Goal: Information Seeking & Learning: Learn about a topic

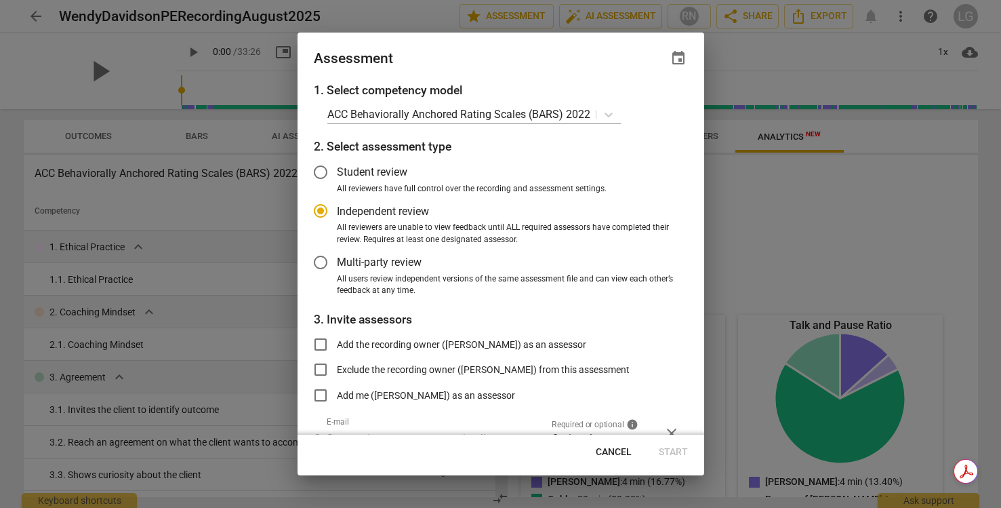
click at [609, 450] on span "Cancel" at bounding box center [614, 452] width 36 height 14
radio input "false"
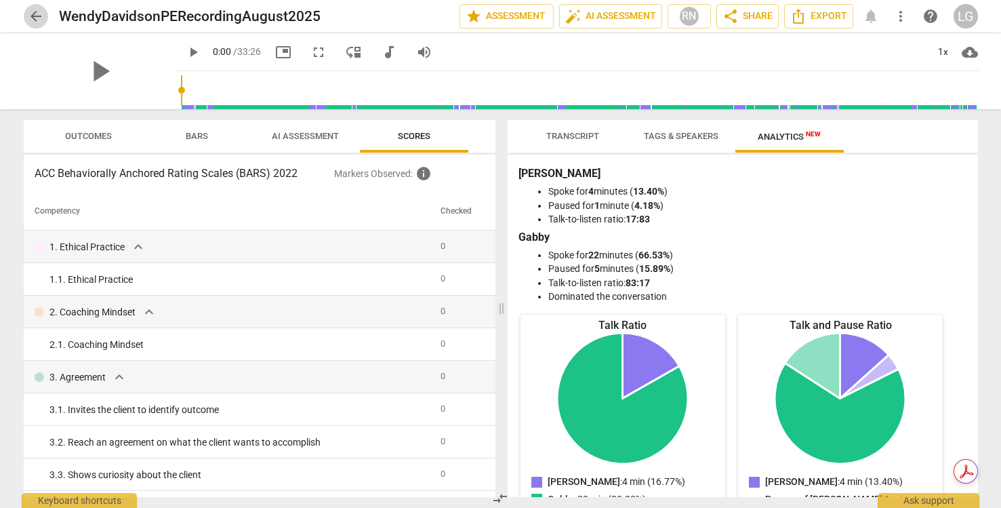
click at [39, 15] on span "arrow_back" at bounding box center [36, 16] width 16 height 16
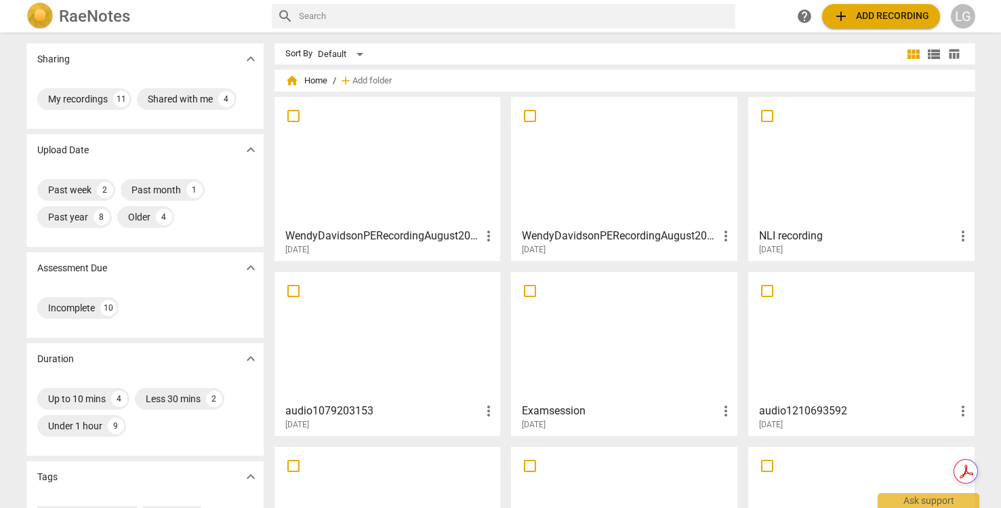
click at [353, 232] on h3 "WendyDavidsonPERecordingAugust2025" at bounding box center [383, 236] width 196 height 16
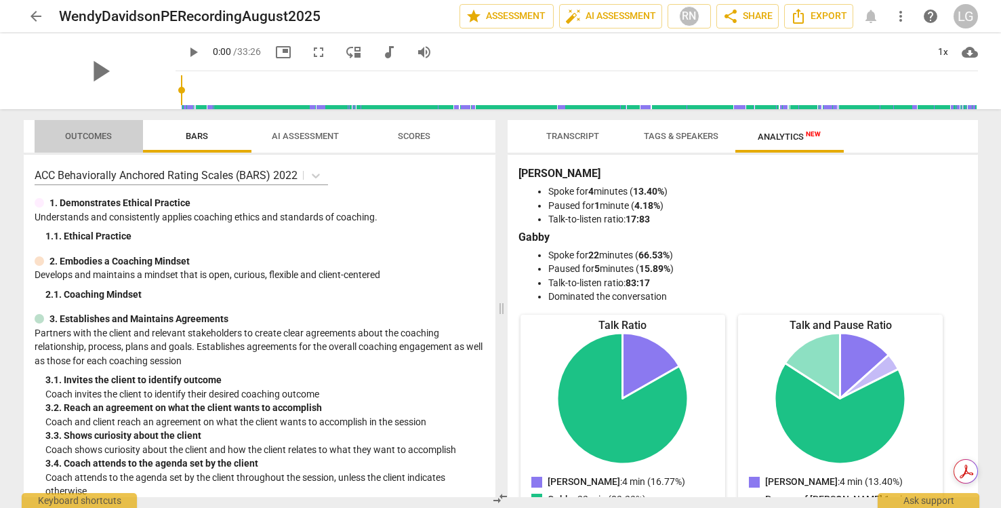
click at [102, 137] on span "Outcomes" at bounding box center [88, 136] width 47 height 10
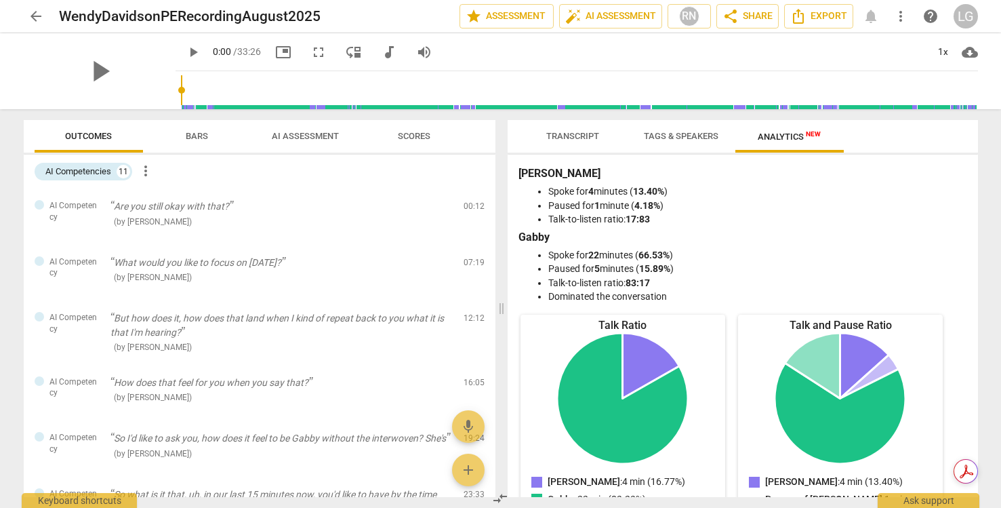
click at [39, 18] on span "arrow_back" at bounding box center [36, 16] width 16 height 16
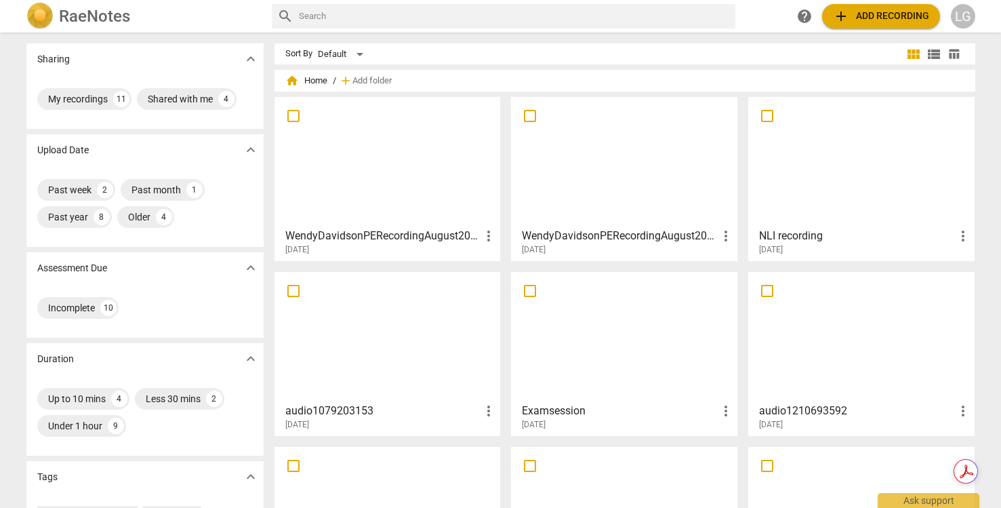
click at [634, 184] on div at bounding box center [624, 162] width 217 height 120
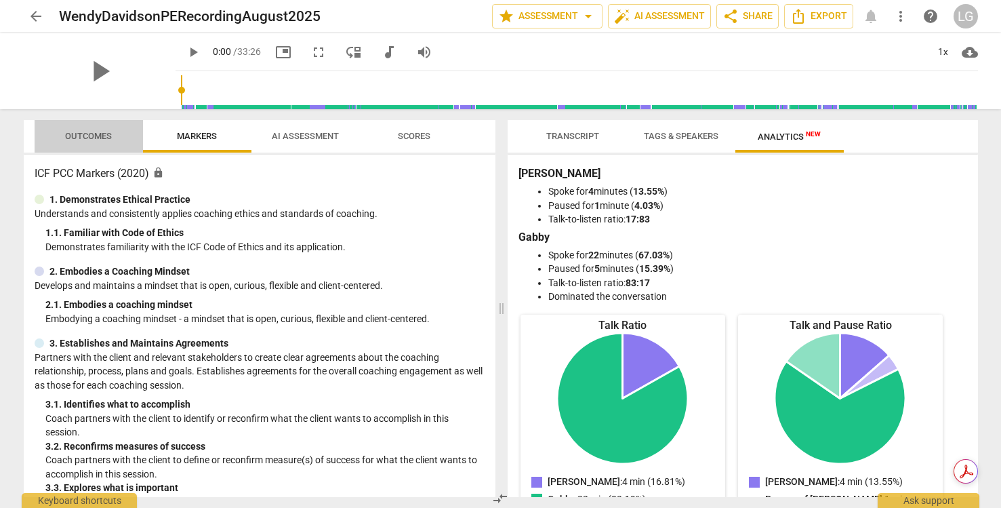
click at [88, 138] on span "Outcomes" at bounding box center [88, 136] width 47 height 10
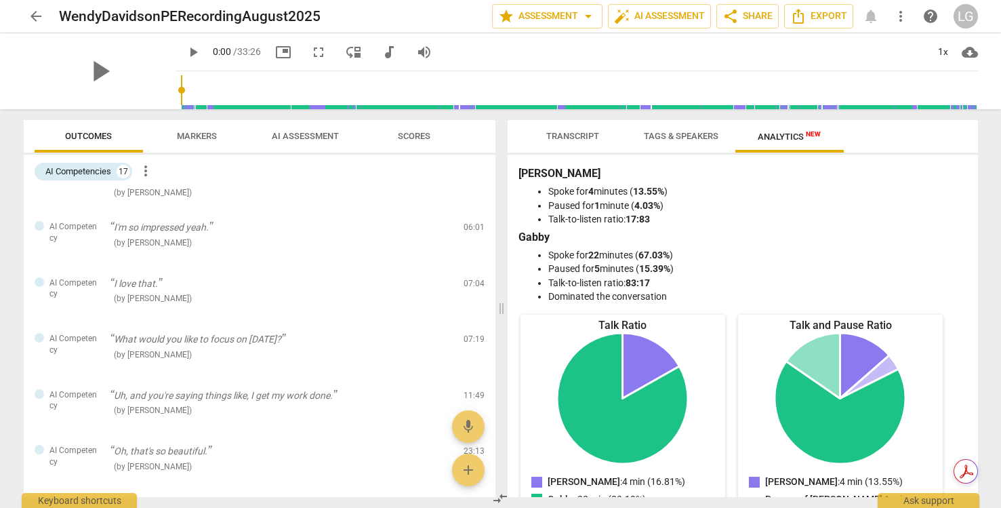
scroll to position [318, 0]
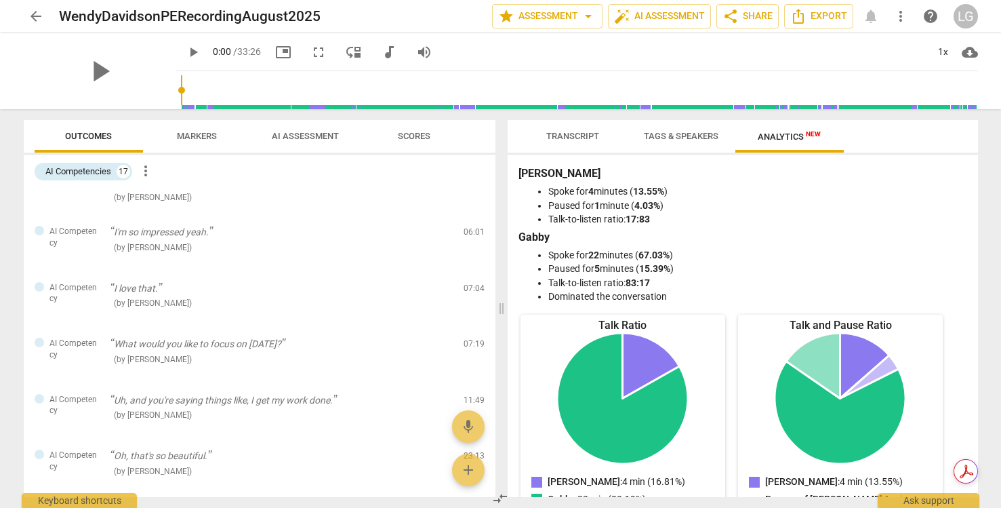
click at [189, 50] on span "play_arrow" at bounding box center [193, 52] width 16 height 16
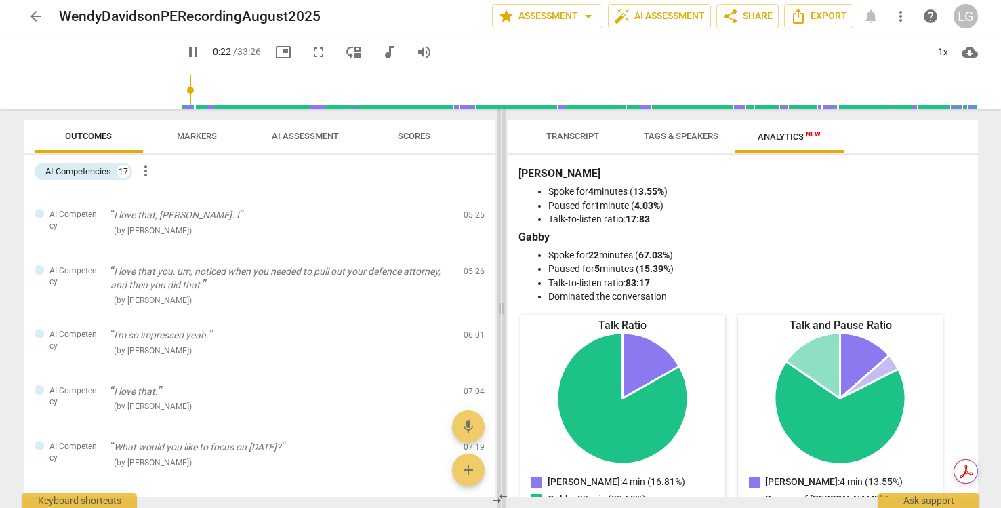
scroll to position [207, 0]
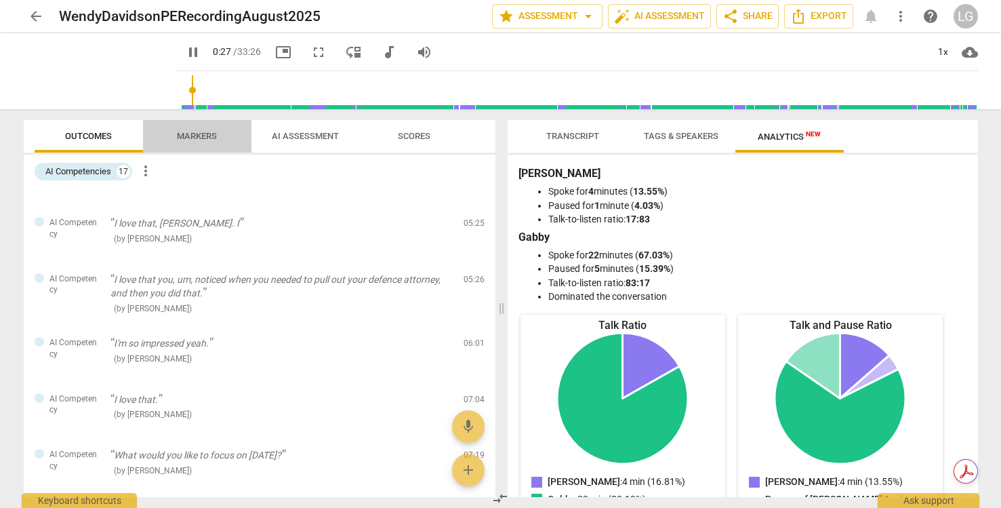
click at [204, 134] on span "Markers" at bounding box center [197, 136] width 40 height 10
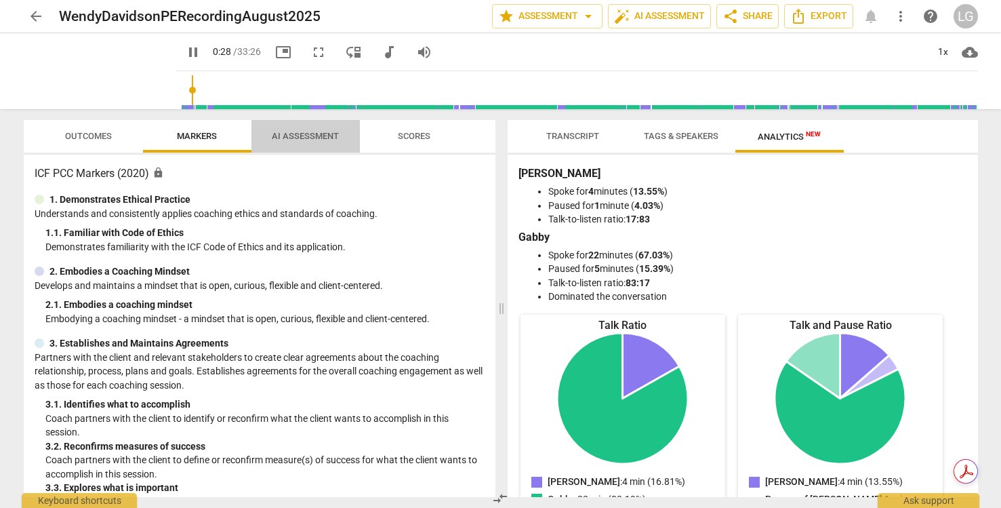
click at [310, 133] on span "AI Assessment" at bounding box center [305, 136] width 67 height 10
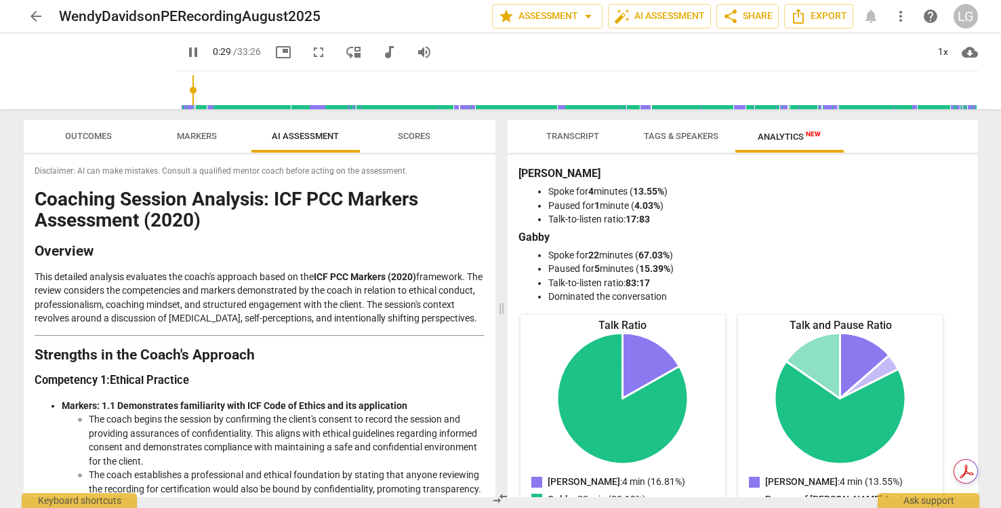
click at [417, 134] on span "Scores" at bounding box center [414, 136] width 33 height 10
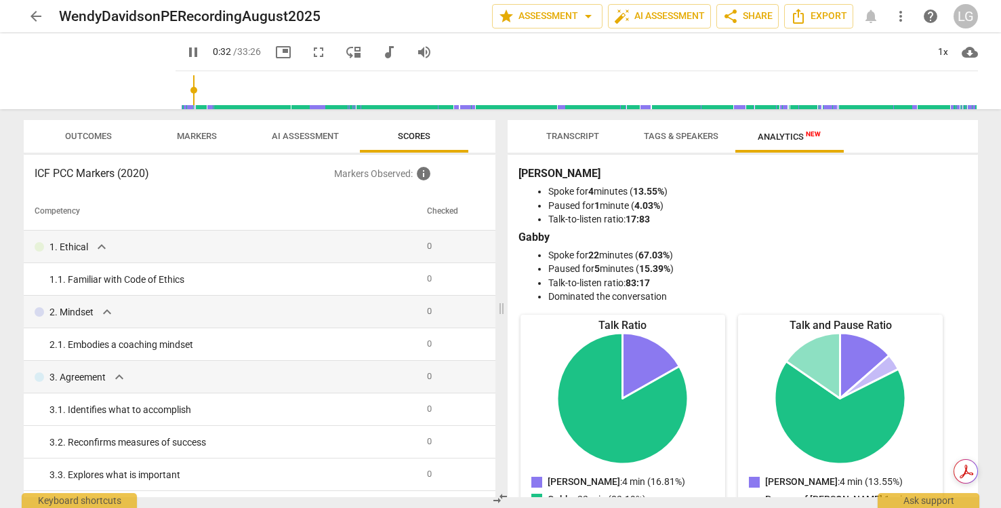
click at [95, 133] on span "Outcomes" at bounding box center [88, 136] width 47 height 10
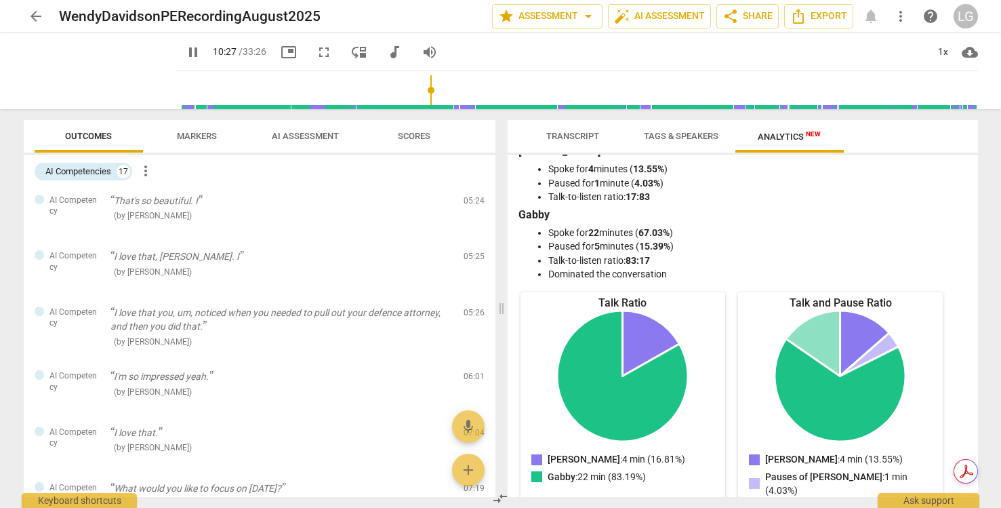
scroll to position [175, 0]
click at [207, 325] on p "I love that you, um, noticed when you needed to pull out your defence attorney,…" at bounding box center [281, 318] width 342 height 28
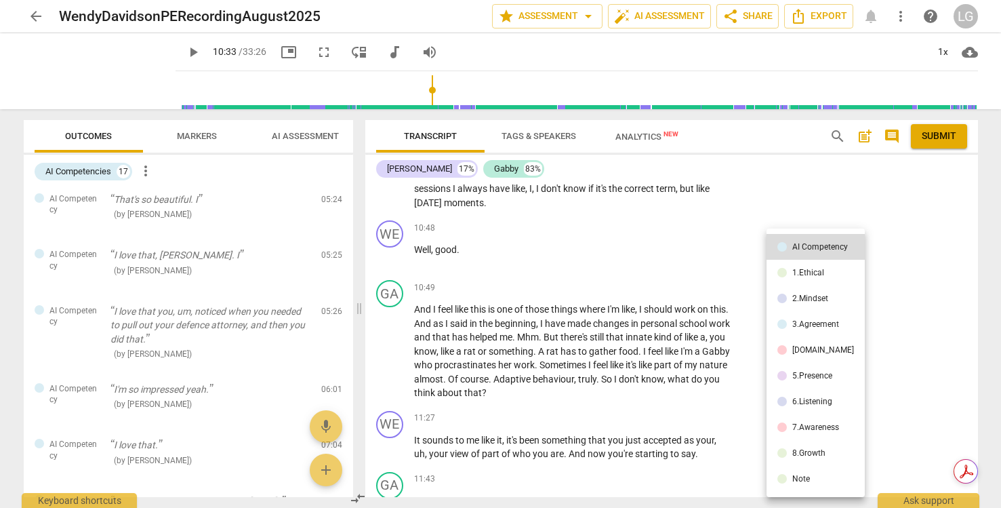
scroll to position [1387, 0]
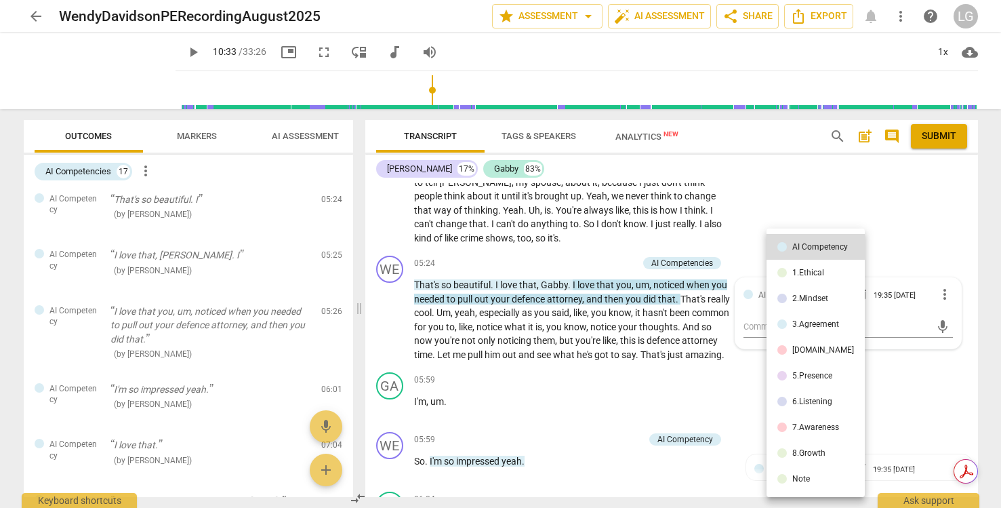
click at [655, 308] on div at bounding box center [500, 254] width 1001 height 508
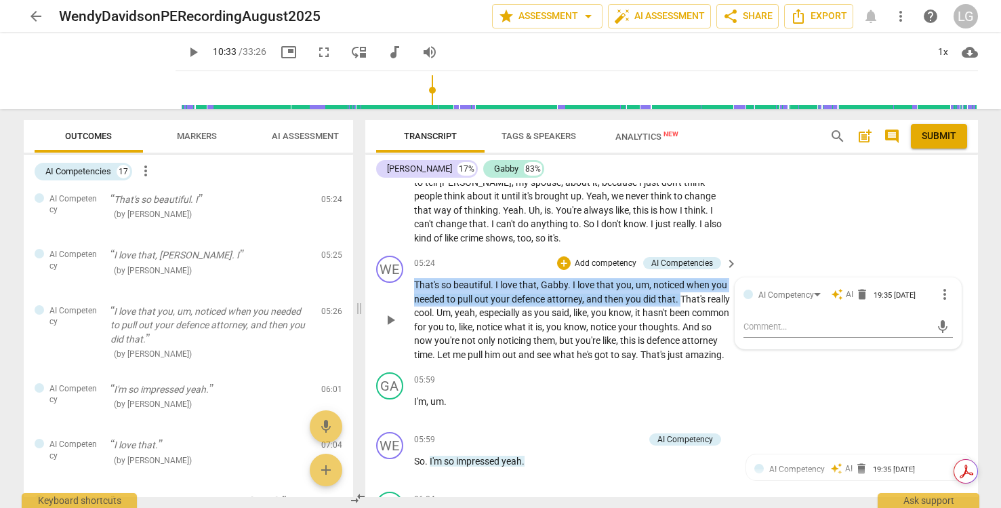
drag, startPoint x: 680, startPoint y: 310, endPoint x: 413, endPoint y: 297, distance: 267.3
click at [412, 297] on div "WE play_arrow pause 05:24 + Add competency AI Competencies keyboard_arrow_right…" at bounding box center [671, 308] width 613 height 117
copy p "That's so beautiful . I love that , [PERSON_NAME] . I love that you , um , noti…"
click at [433, 85] on input "range" at bounding box center [579, 89] width 797 height 43
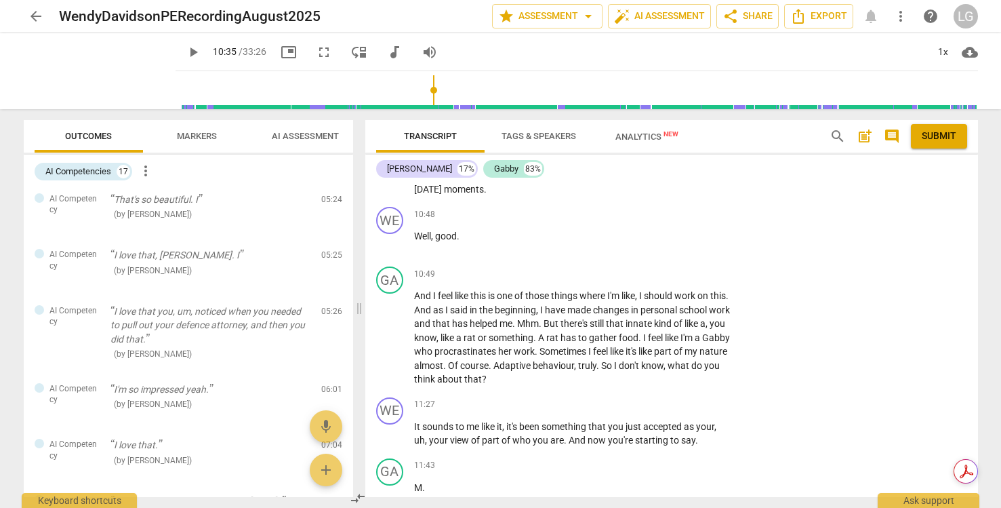
click at [192, 54] on span "play_arrow" at bounding box center [193, 52] width 16 height 16
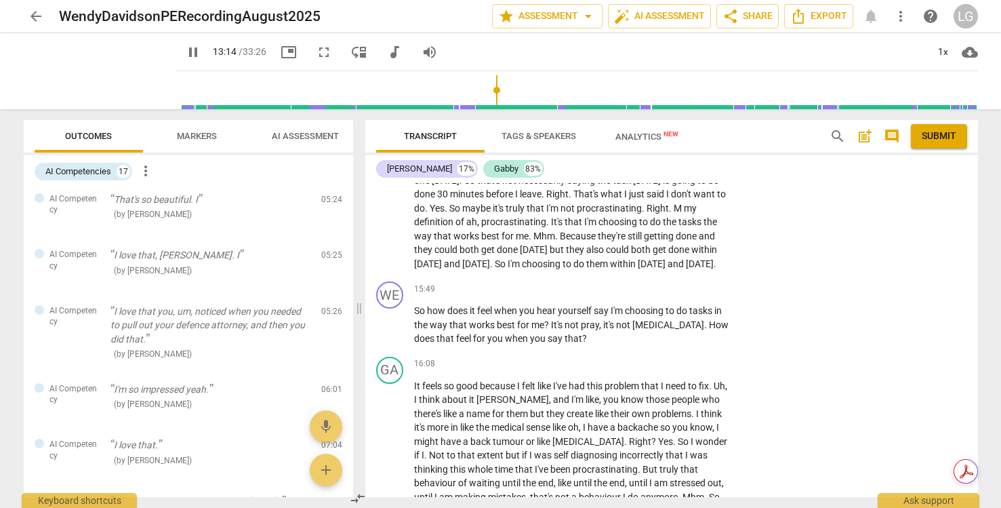
scroll to position [4063, 0]
click at [944, 48] on div "1x" at bounding box center [943, 52] width 26 height 22
click at [949, 102] on li "1.25x" at bounding box center [952, 106] width 45 height 26
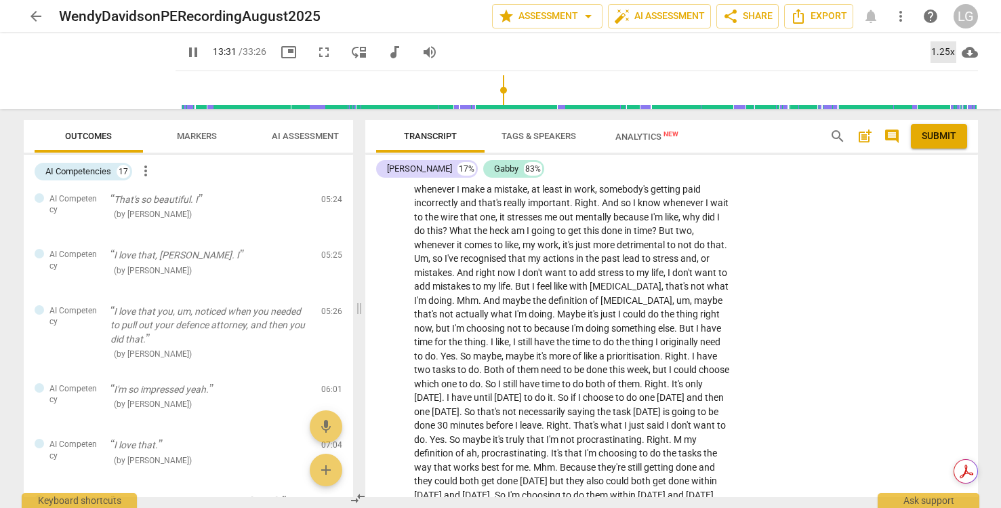
click at [950, 45] on div "1.25x" at bounding box center [943, 52] width 26 height 22
click at [949, 130] on li "1.5x" at bounding box center [952, 131] width 45 height 26
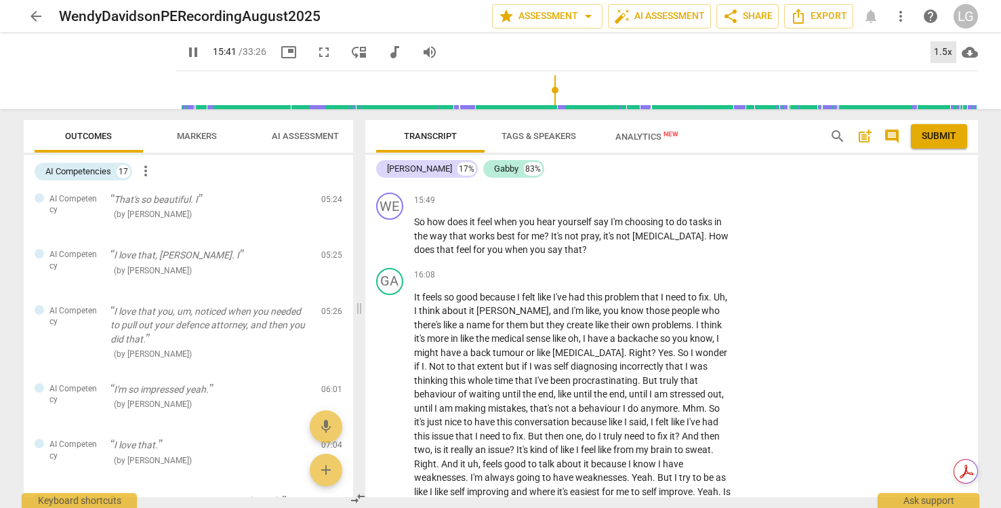
click at [943, 47] on div "1.5x" at bounding box center [943, 52] width 26 height 22
click at [941, 76] on li "1x" at bounding box center [952, 80] width 45 height 26
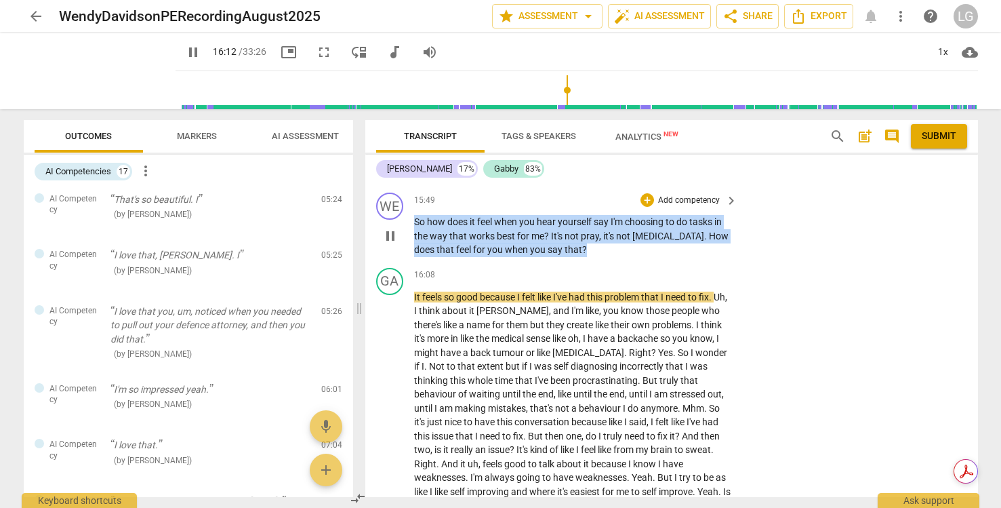
drag, startPoint x: 596, startPoint y: 306, endPoint x: 412, endPoint y: 271, distance: 187.0
click at [411, 262] on div "WE play_arrow pause 15:49 + Add competency keyboard_arrow_right So how does it …" at bounding box center [671, 224] width 613 height 75
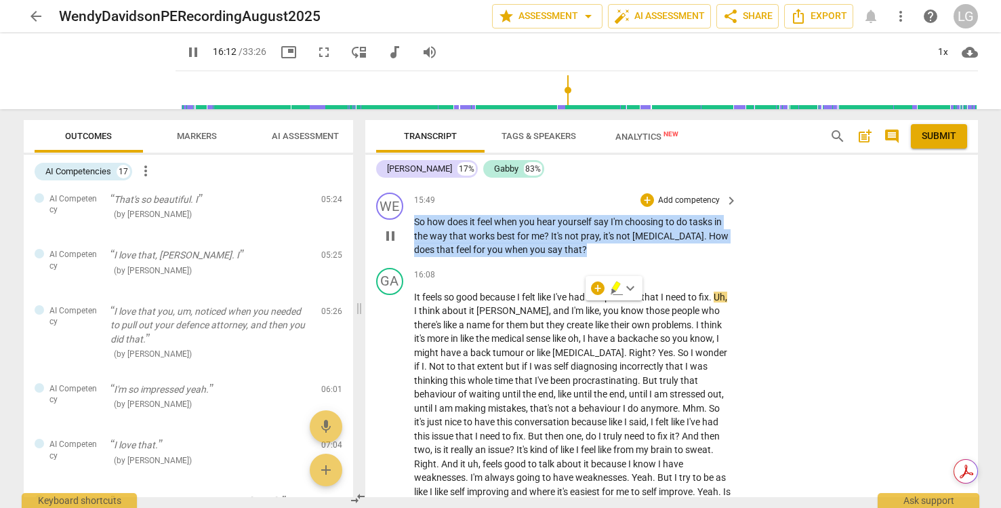
copy p "So how does it feel when you hear yourself say I'm choosing to do tasks in the …"
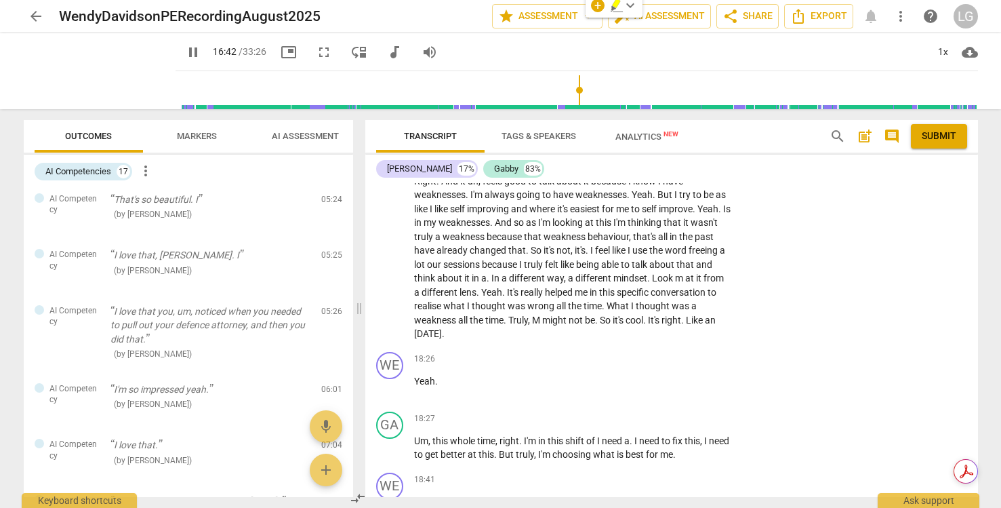
scroll to position [4382, 0]
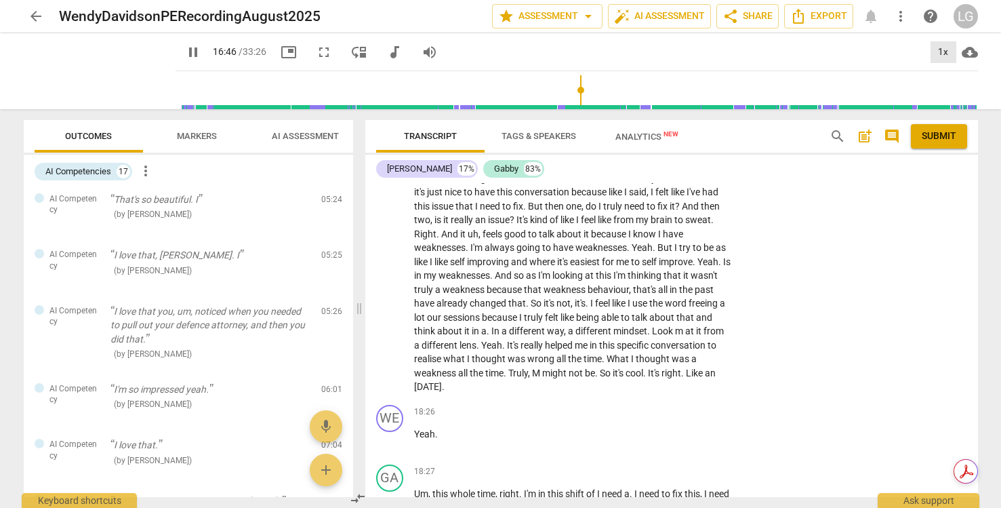
click at [943, 50] on div "1x" at bounding box center [943, 52] width 26 height 22
click at [948, 127] on li "1.5x" at bounding box center [952, 131] width 45 height 26
click at [939, 49] on div "1.5x" at bounding box center [943, 52] width 26 height 22
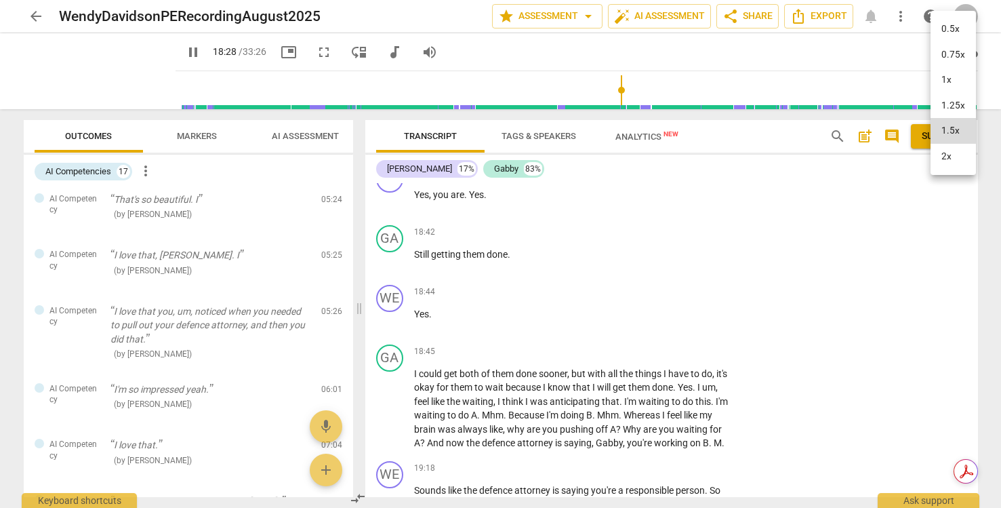
click at [941, 77] on li "1x" at bounding box center [952, 80] width 45 height 26
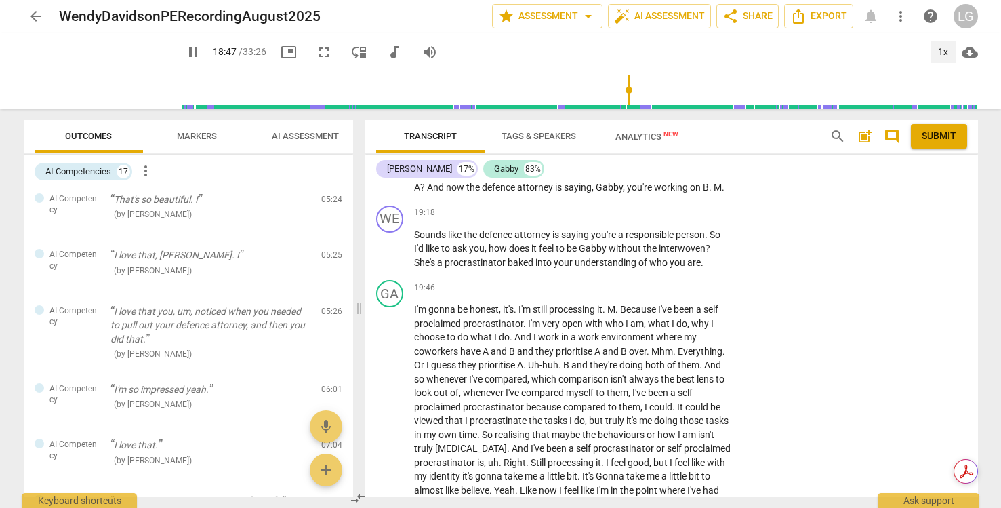
scroll to position [4976, 0]
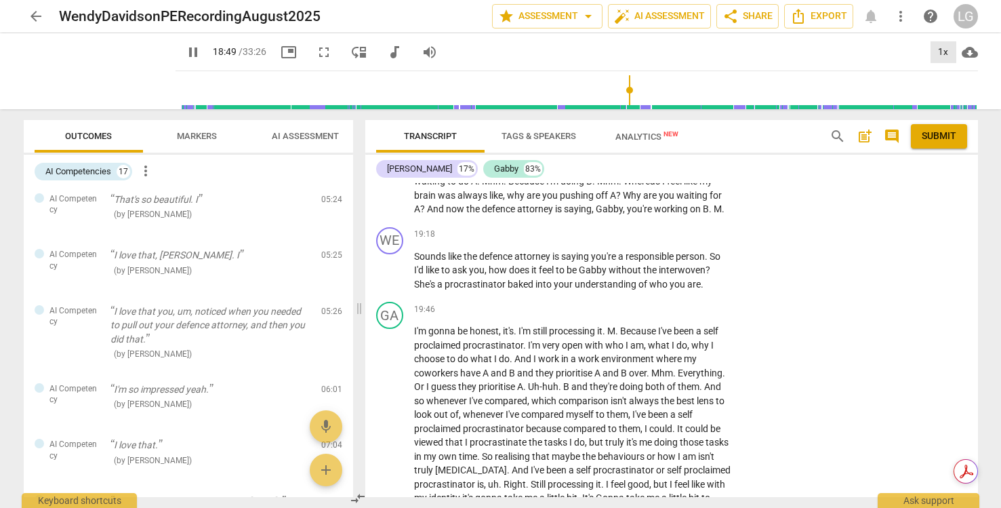
click at [947, 60] on div "1x" at bounding box center [943, 52] width 26 height 22
click at [949, 126] on li "1.5x" at bounding box center [952, 131] width 45 height 26
click at [943, 49] on div "1.5x" at bounding box center [943, 52] width 26 height 22
click at [939, 80] on li "1x" at bounding box center [952, 80] width 45 height 26
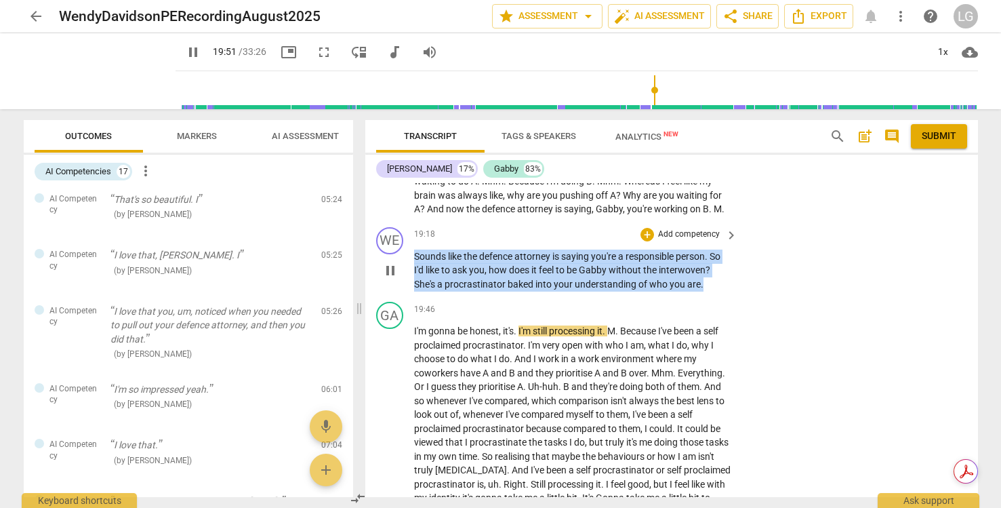
drag, startPoint x: 708, startPoint y: 348, endPoint x: 403, endPoint y: 325, distance: 305.2
click at [403, 297] on div "WE play_arrow pause 19:18 + Add competency keyboard_arrow_right Sounds like the…" at bounding box center [671, 259] width 613 height 75
copy p "Sounds like the defence attorney is saying you're a responsible person . So I'd…"
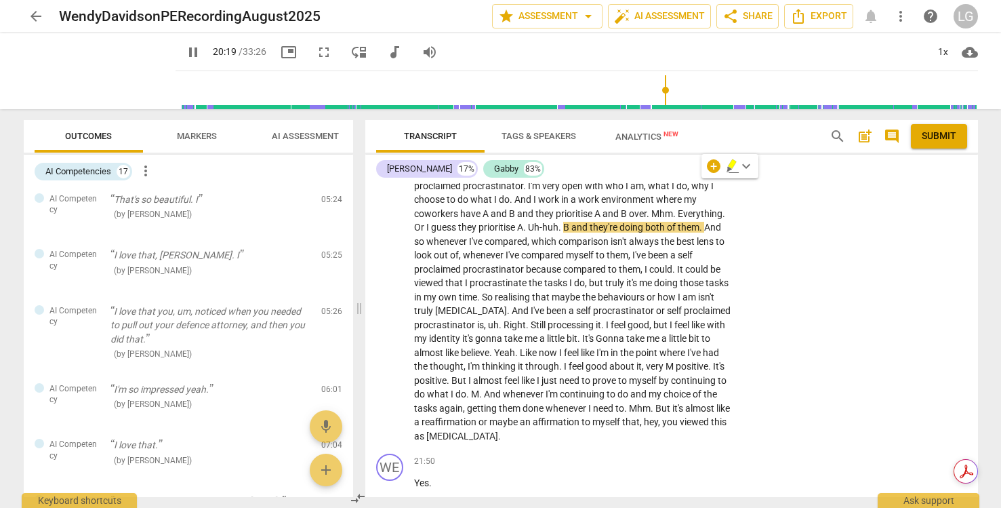
scroll to position [5146, 0]
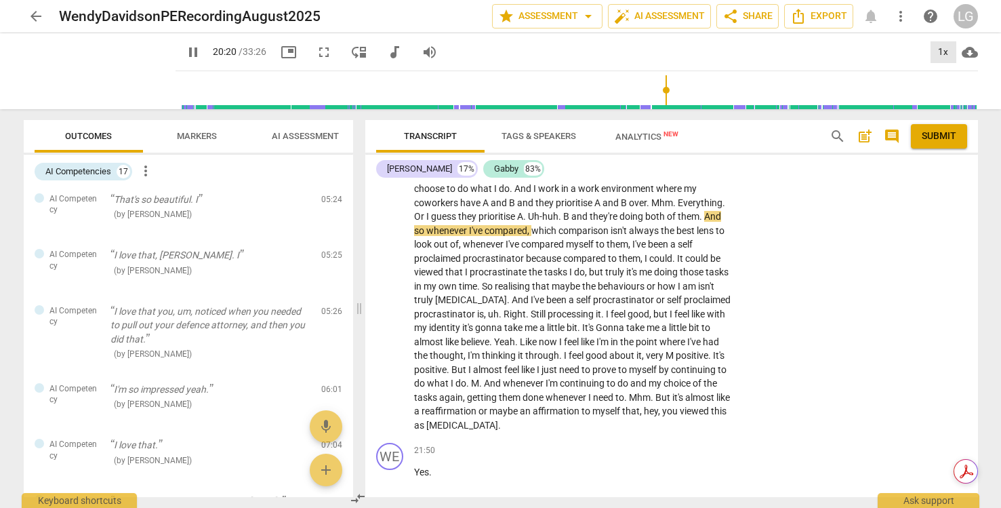
click at [941, 47] on div "1x" at bounding box center [943, 52] width 26 height 22
click at [946, 125] on li "1.5x" at bounding box center [952, 131] width 45 height 26
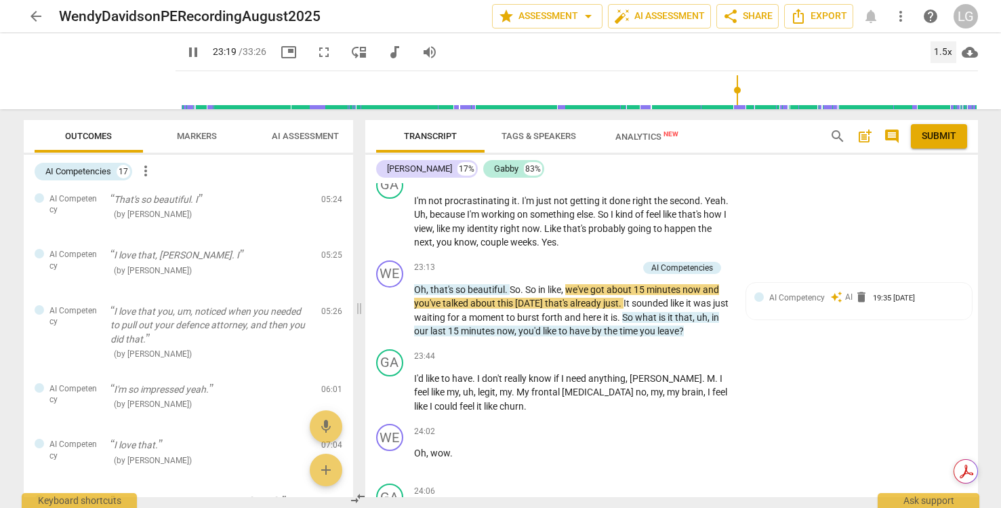
scroll to position [5793, 0]
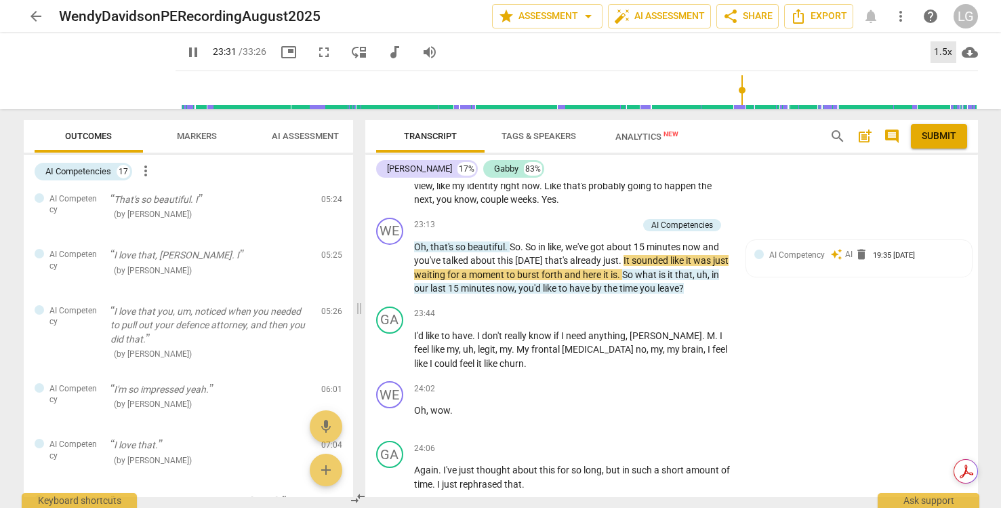
click at [944, 50] on div "1.5x" at bounding box center [943, 52] width 26 height 22
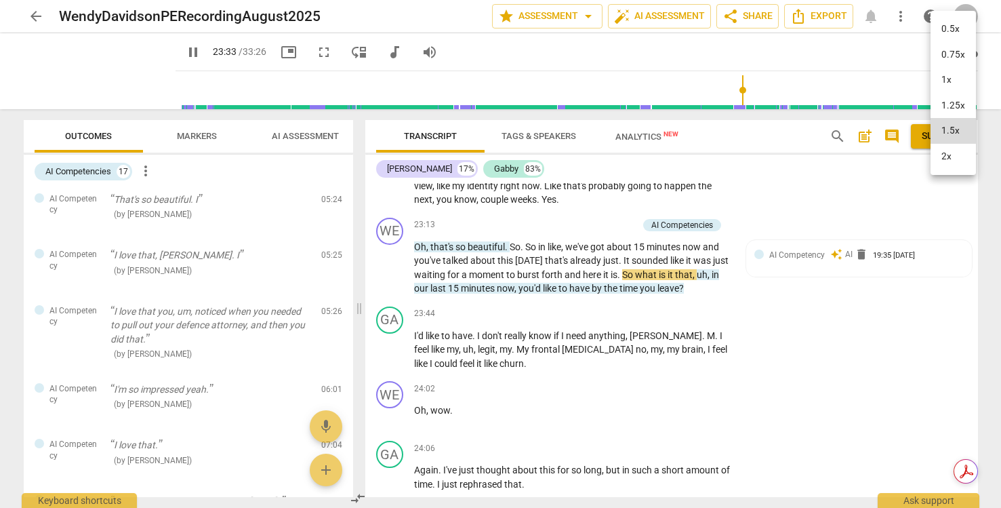
click at [949, 79] on li "1x" at bounding box center [952, 80] width 45 height 26
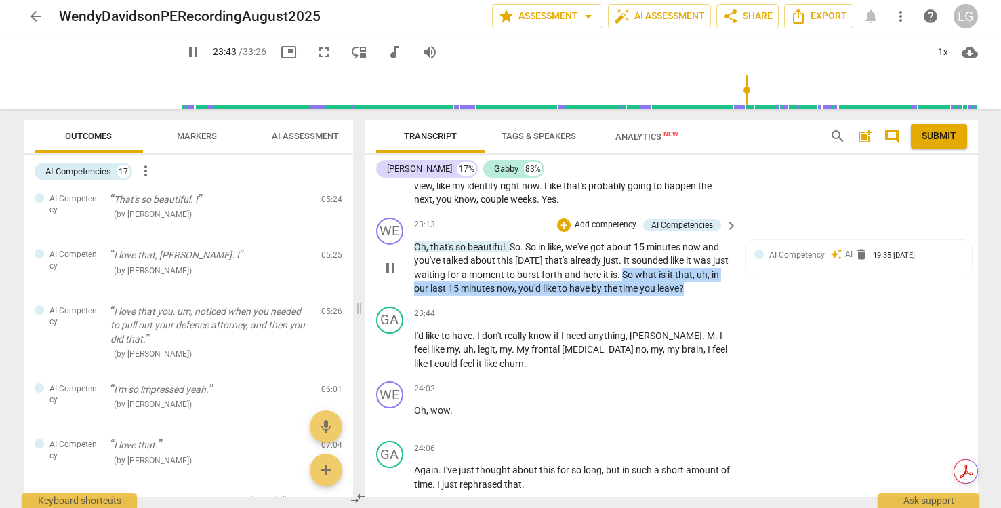
drag, startPoint x: 702, startPoint y: 356, endPoint x: 642, endPoint y: 344, distance: 61.0
click at [642, 295] on p "Oh , that's so beautiful . So . So in like , we've got about 15 minutes now and…" at bounding box center [572, 268] width 317 height 56
copy p "So what is it that , uh , in our last 15 minutes now , you'd like to have by th…"
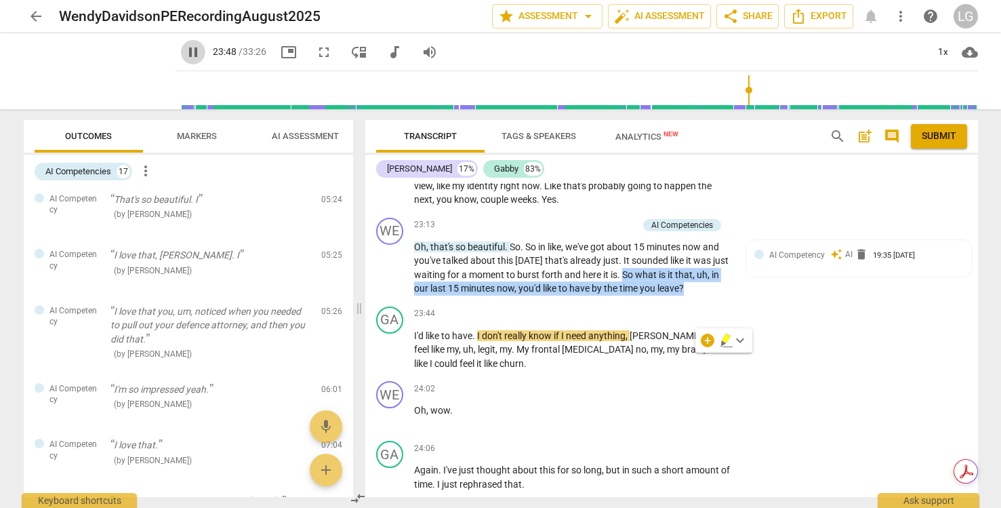
click at [192, 47] on span "pause" at bounding box center [193, 52] width 16 height 16
click at [192, 49] on span "play_arrow" at bounding box center [193, 52] width 16 height 16
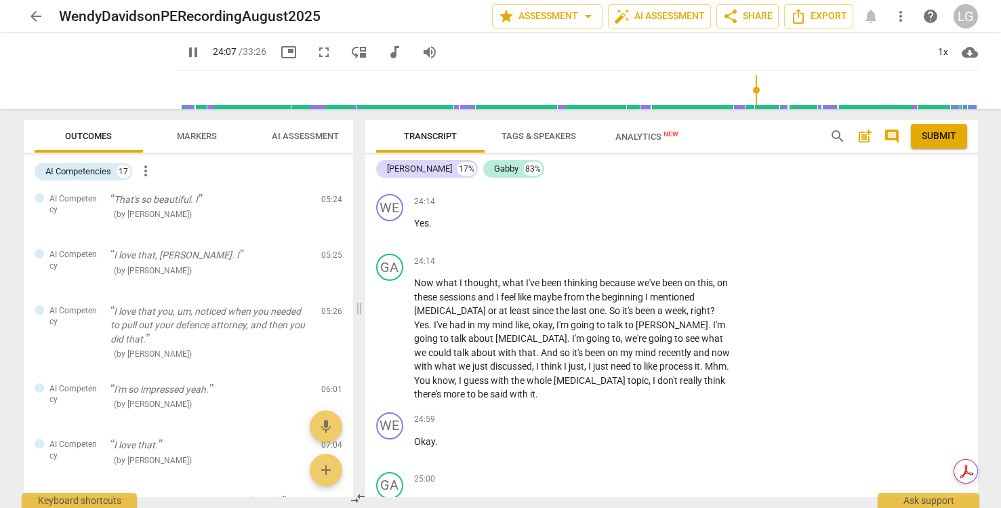
scroll to position [6132, 0]
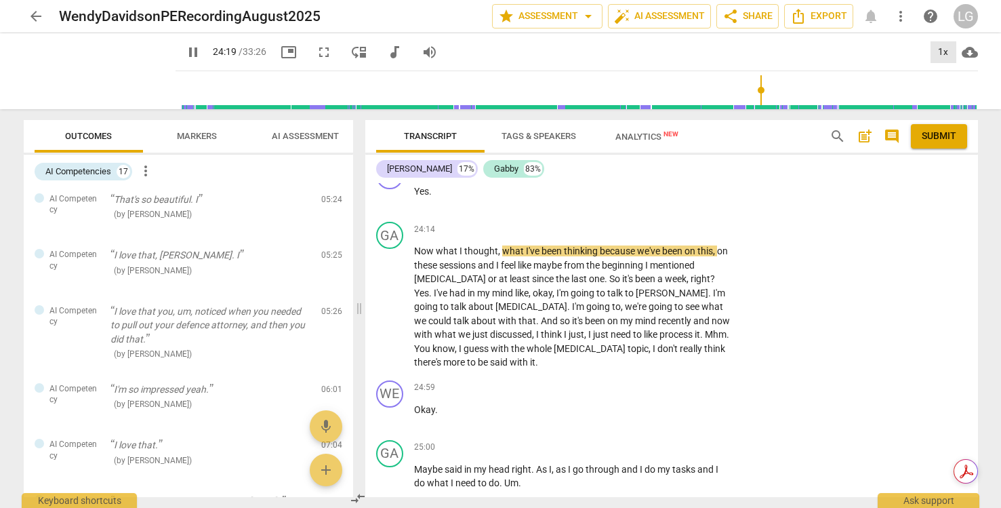
click at [945, 50] on div "1x" at bounding box center [943, 52] width 26 height 22
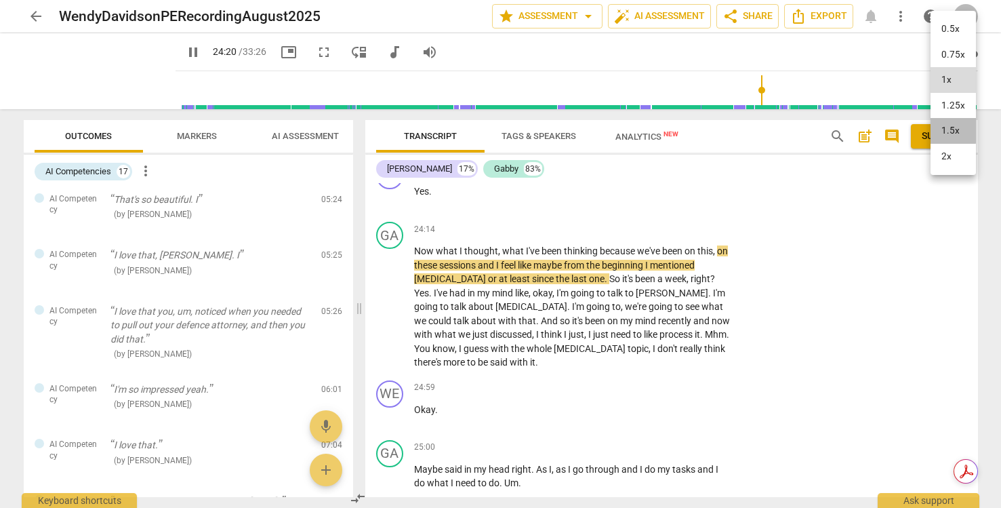
click at [945, 129] on li "1.5x" at bounding box center [952, 131] width 45 height 26
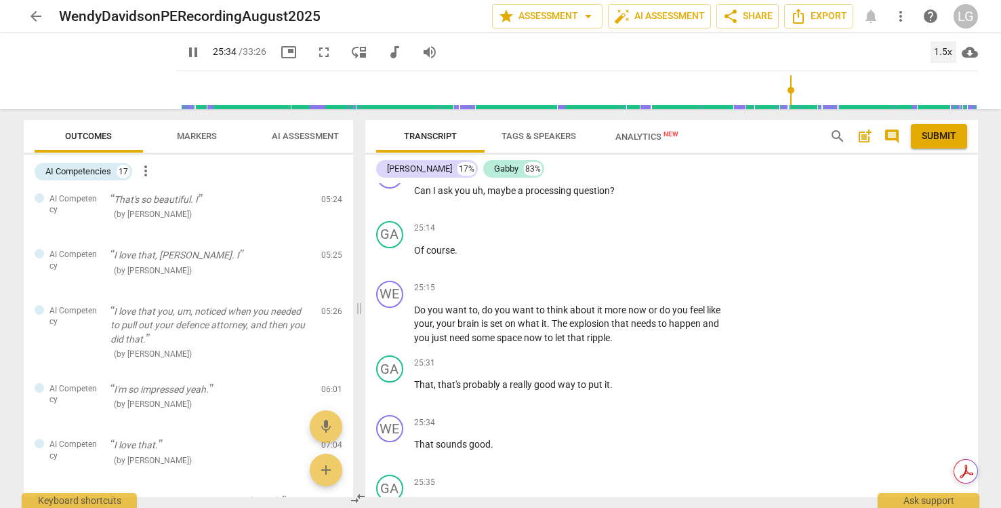
scroll to position [6797, 0]
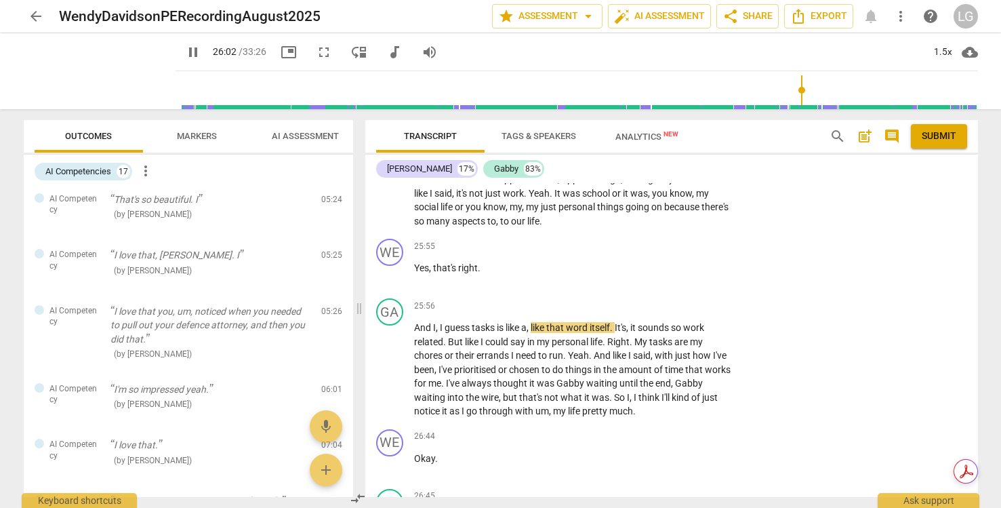
click at [973, 411] on div "WE play_arrow pause 00:02 + Add competency keyboard_arrow_right So here we are …" at bounding box center [671, 340] width 613 height 314
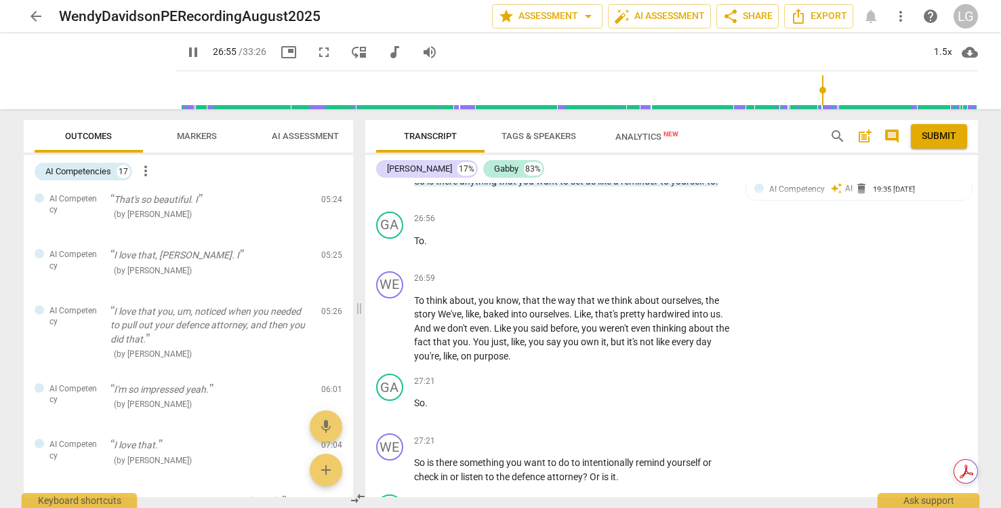
scroll to position [7204, 0]
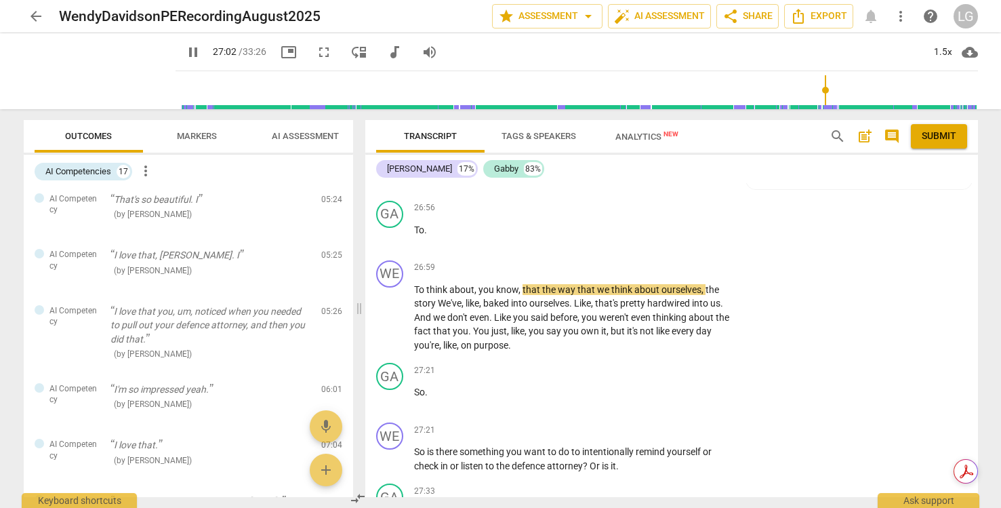
drag, startPoint x: 722, startPoint y: 237, endPoint x: 413, endPoint y: 234, distance: 309.0
click at [414, 178] on p "So is there anything that you want to set as like a reminder to yourself to ." at bounding box center [572, 170] width 317 height 14
copy p "So is there anything that you want to set as like a reminder to yourself to ."
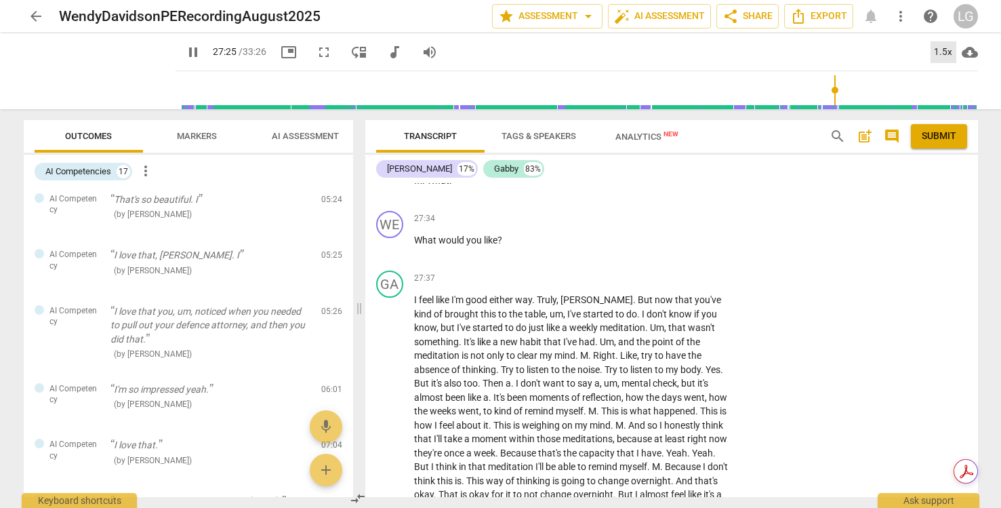
click at [945, 49] on div "1.5x" at bounding box center [943, 52] width 26 height 22
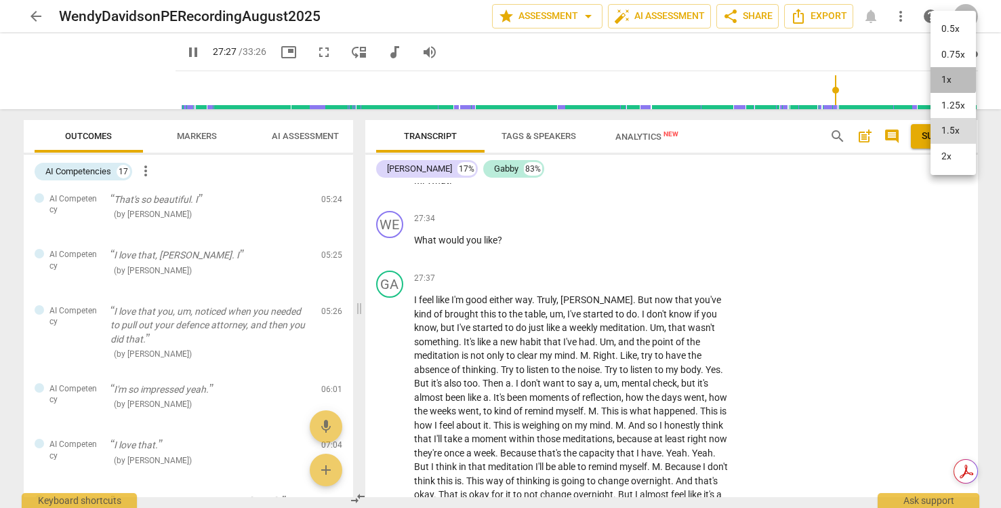
click at [941, 79] on li "1x" at bounding box center [952, 80] width 45 height 26
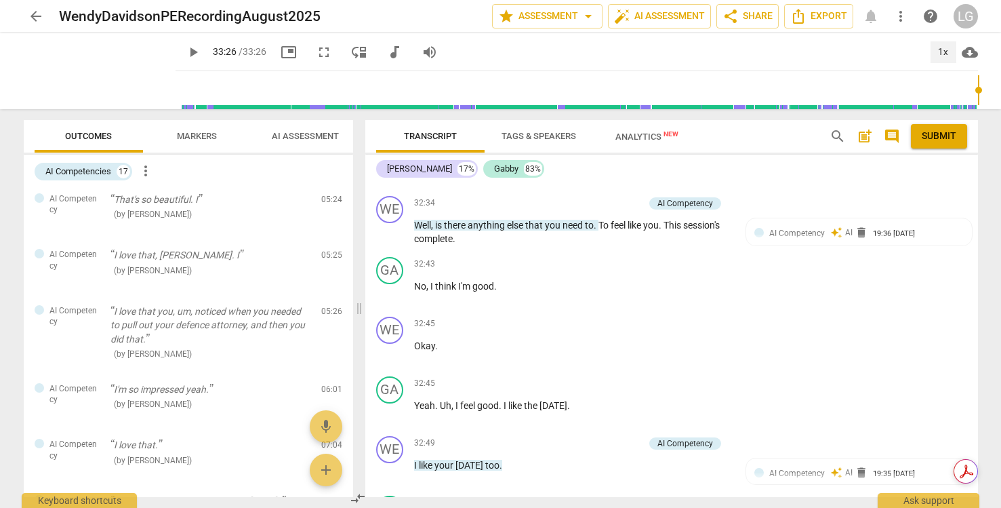
scroll to position [9506, 0]
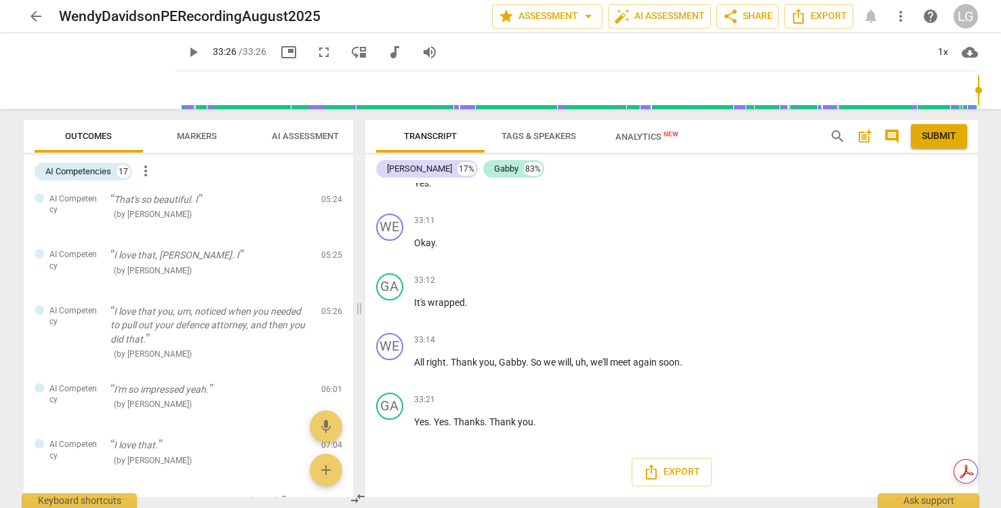
type input "1897"
click at [933, 87] on input "range" at bounding box center [579, 89] width 797 height 43
